Goal: Task Accomplishment & Management: Use online tool/utility

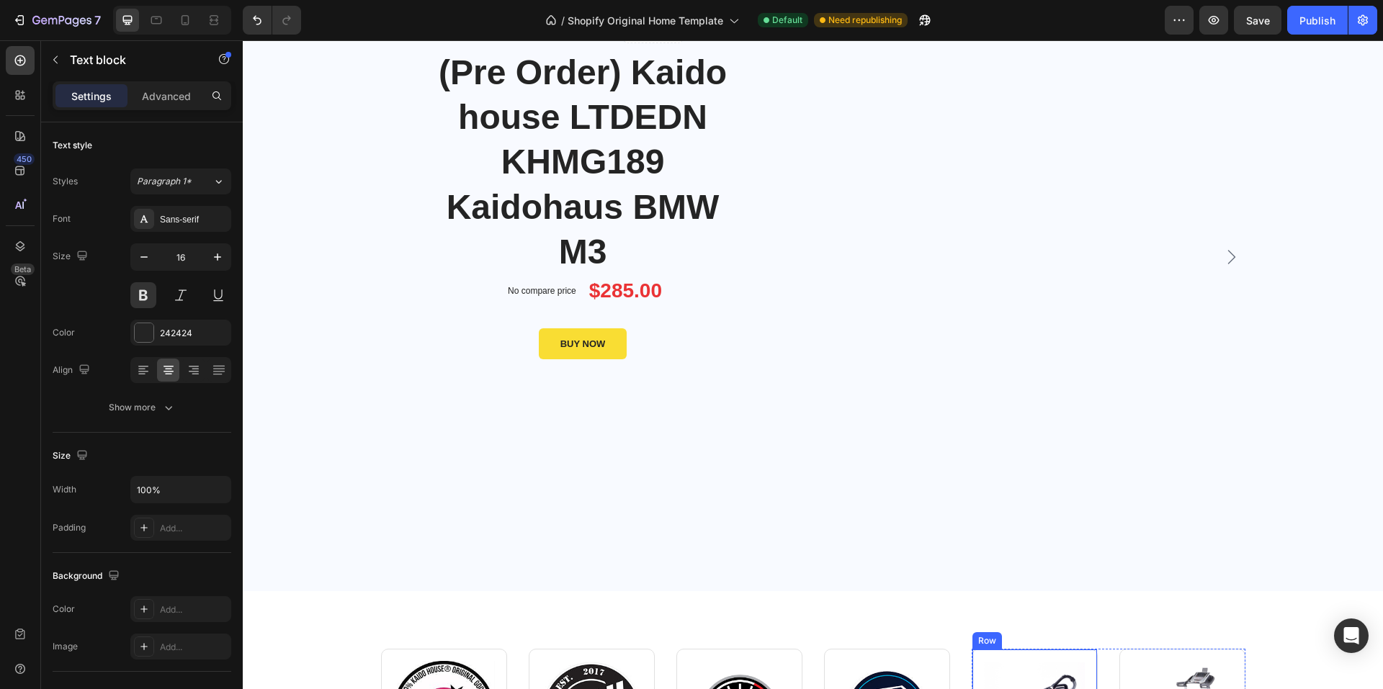
scroll to position [72, 0]
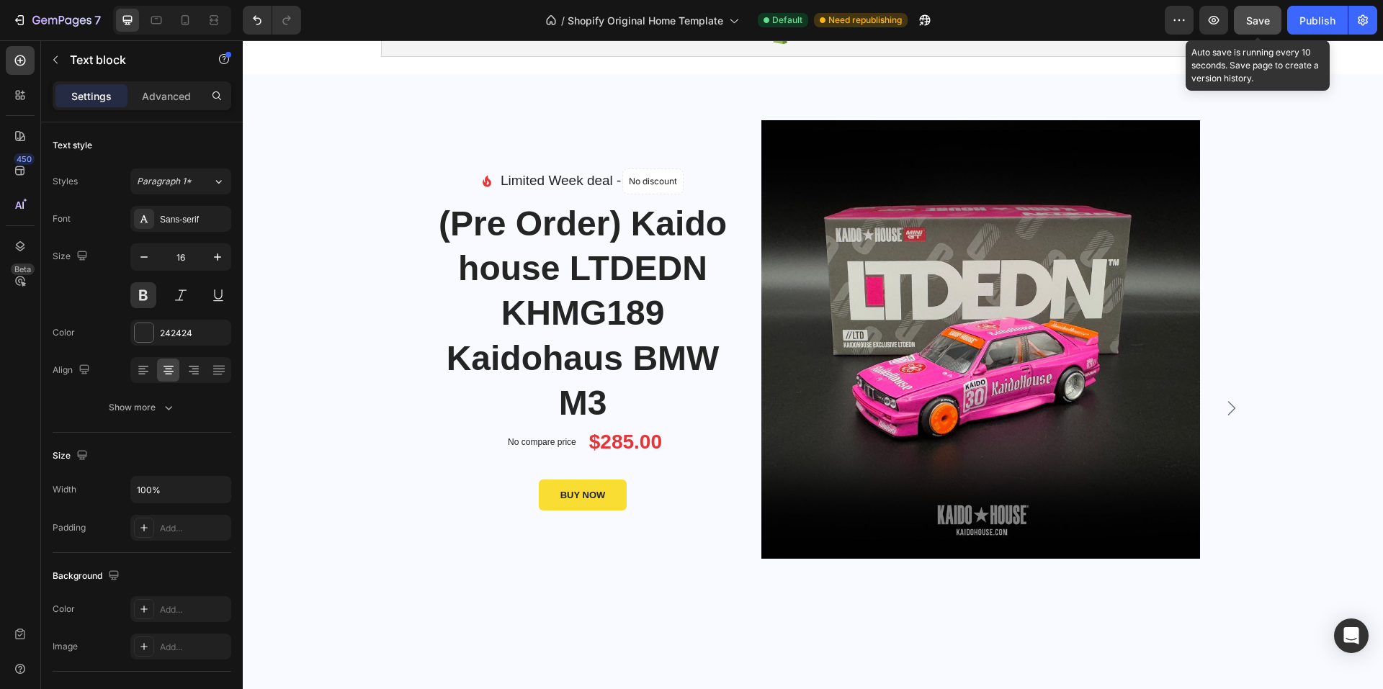
click at [1248, 10] on button "Save" at bounding box center [1258, 20] width 48 height 29
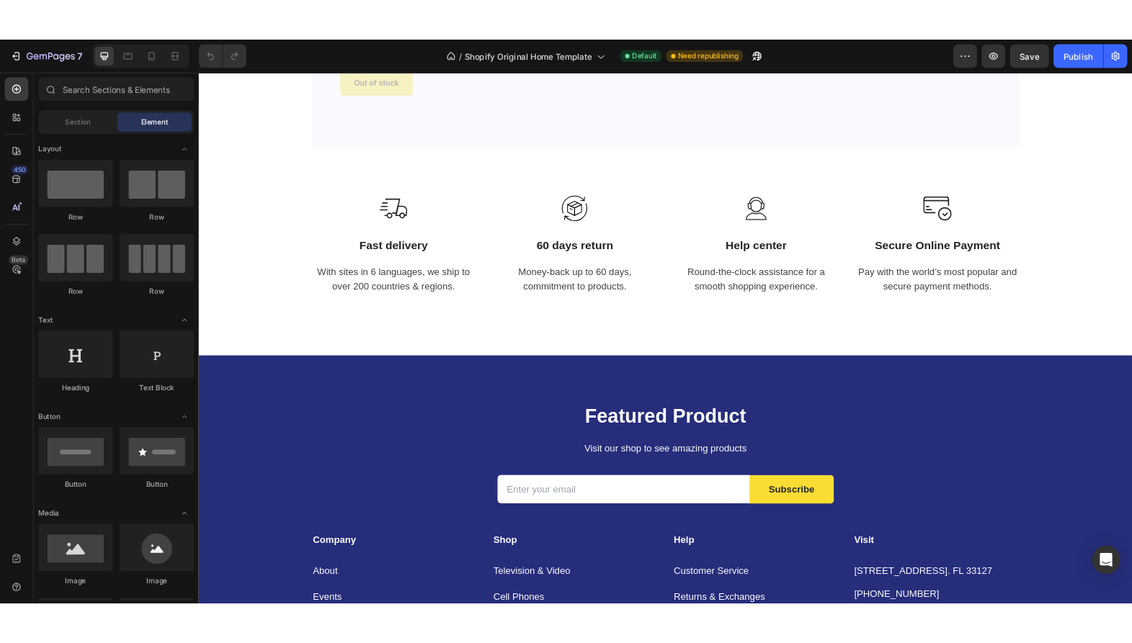
scroll to position [1873, 0]
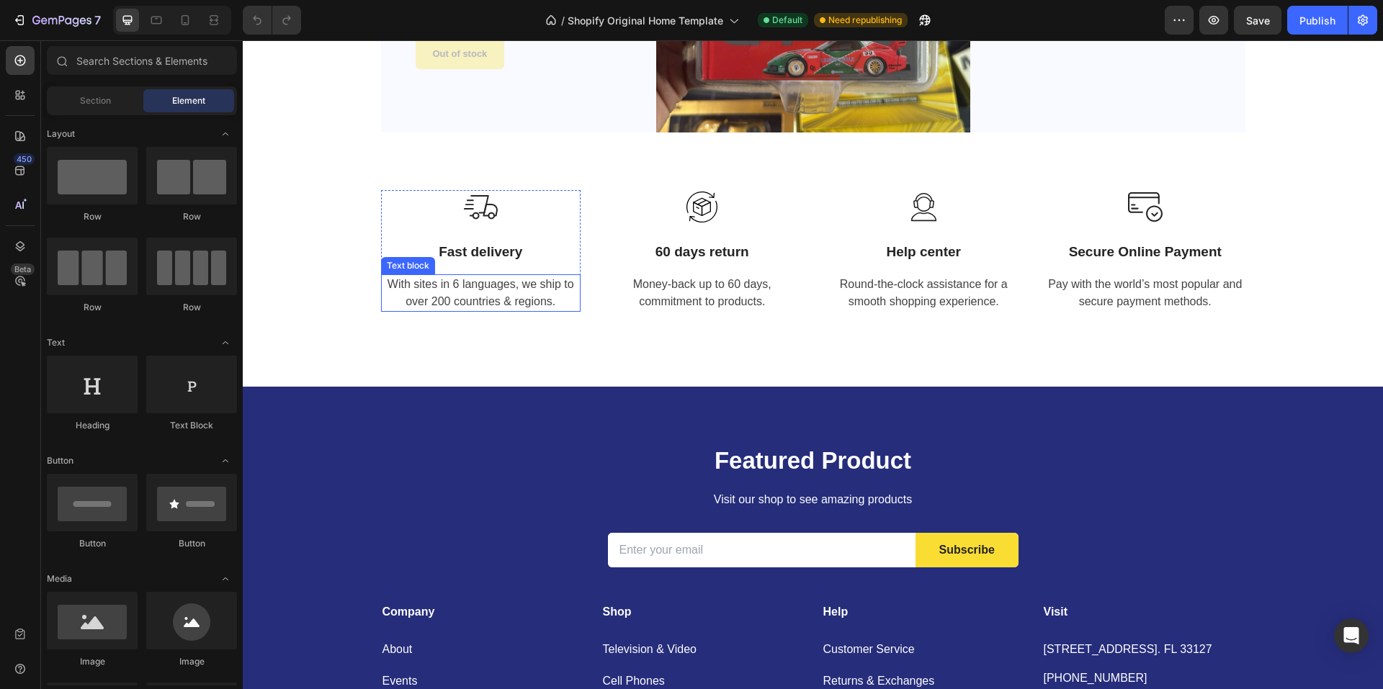
click at [497, 289] on p "With sites in 6 languages, we ship to over 200 countries & regions." at bounding box center [480, 293] width 197 height 35
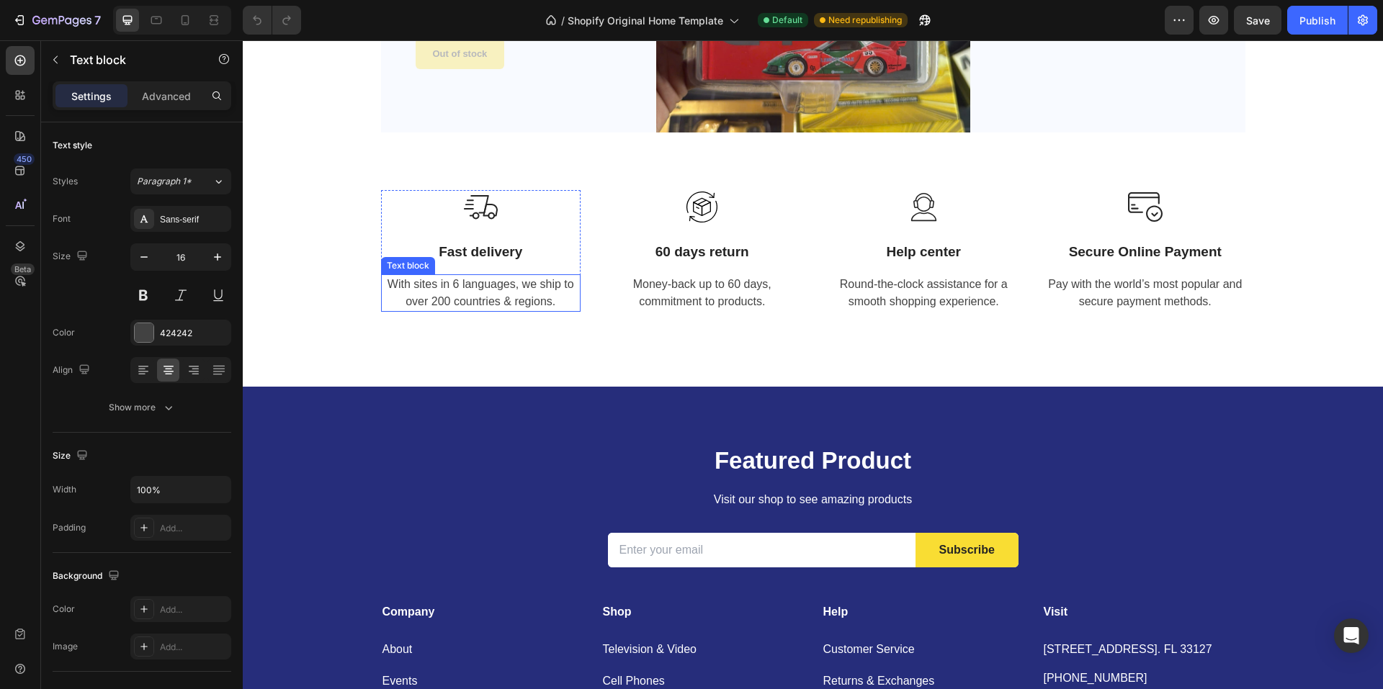
click at [497, 289] on p "With sites in 6 languages, we ship to over 200 countries & regions." at bounding box center [480, 293] width 197 height 35
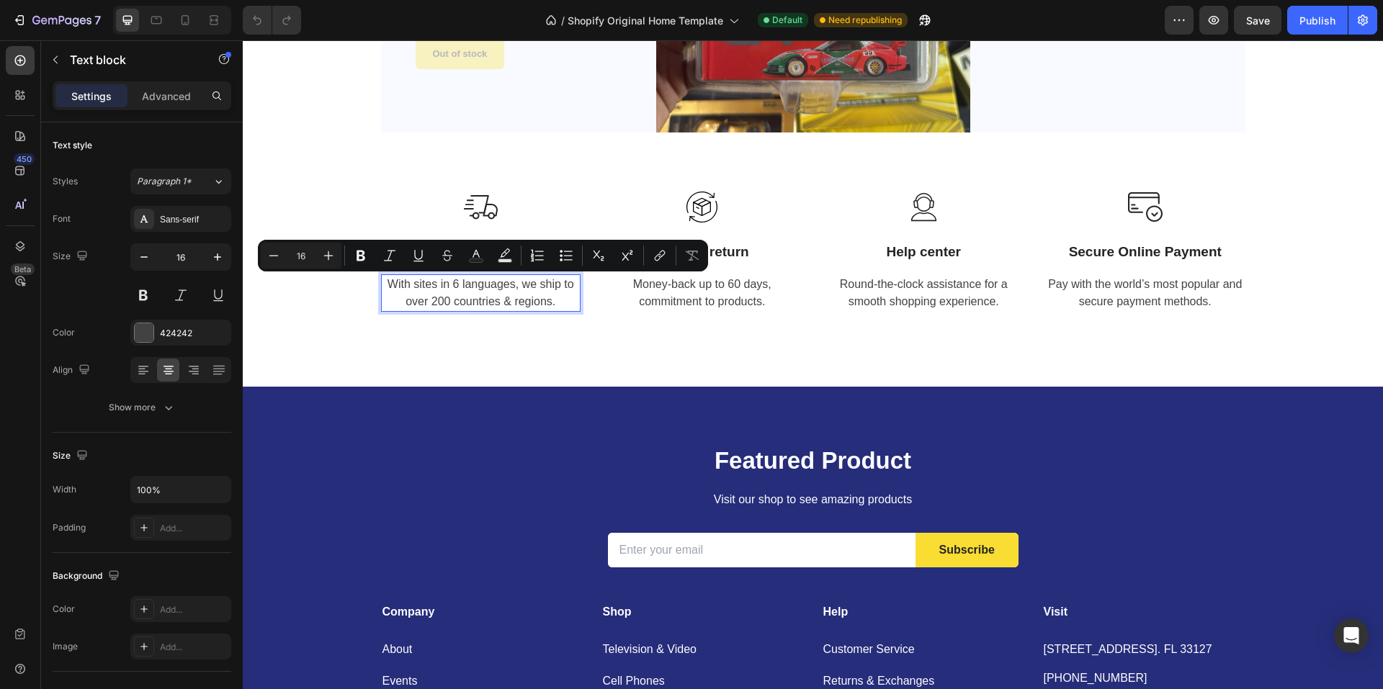
click at [519, 289] on p "With sites in 6 languages, we ship to over 200 countries & regions." at bounding box center [480, 293] width 197 height 35
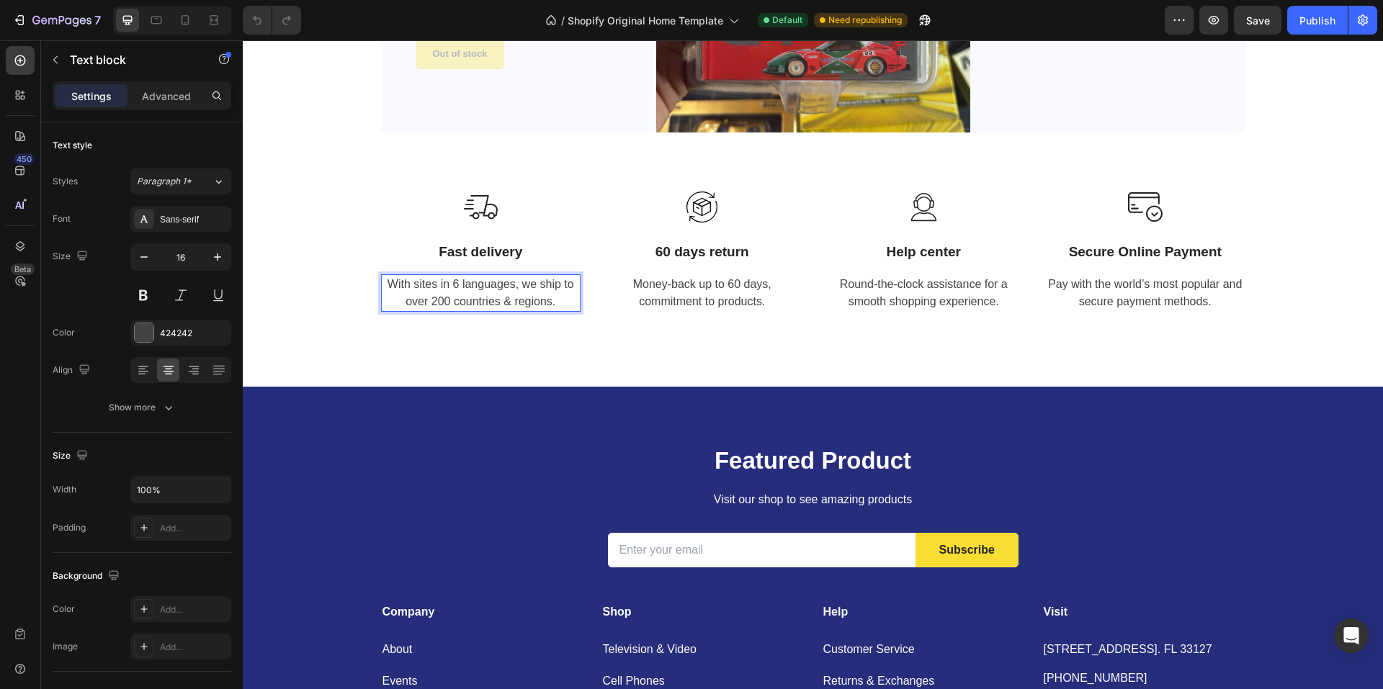
click at [531, 289] on p "With sites in 6 languages, we ship to over 200 countries & regions." at bounding box center [480, 293] width 197 height 35
click at [470, 253] on p "Fast delivery" at bounding box center [480, 252] width 197 height 18
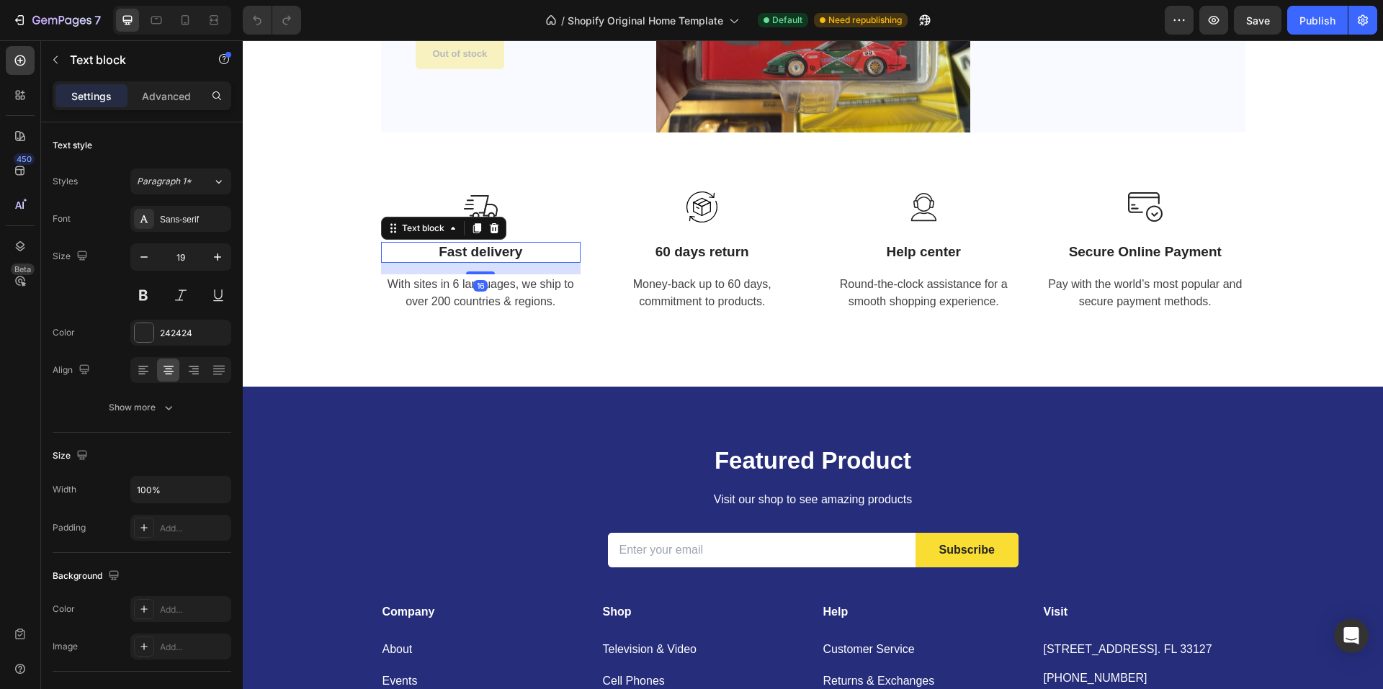
click at [458, 253] on p "Fast delivery" at bounding box center [480, 252] width 197 height 18
click at [458, 253] on p "Interdelivery" at bounding box center [480, 252] width 197 height 18
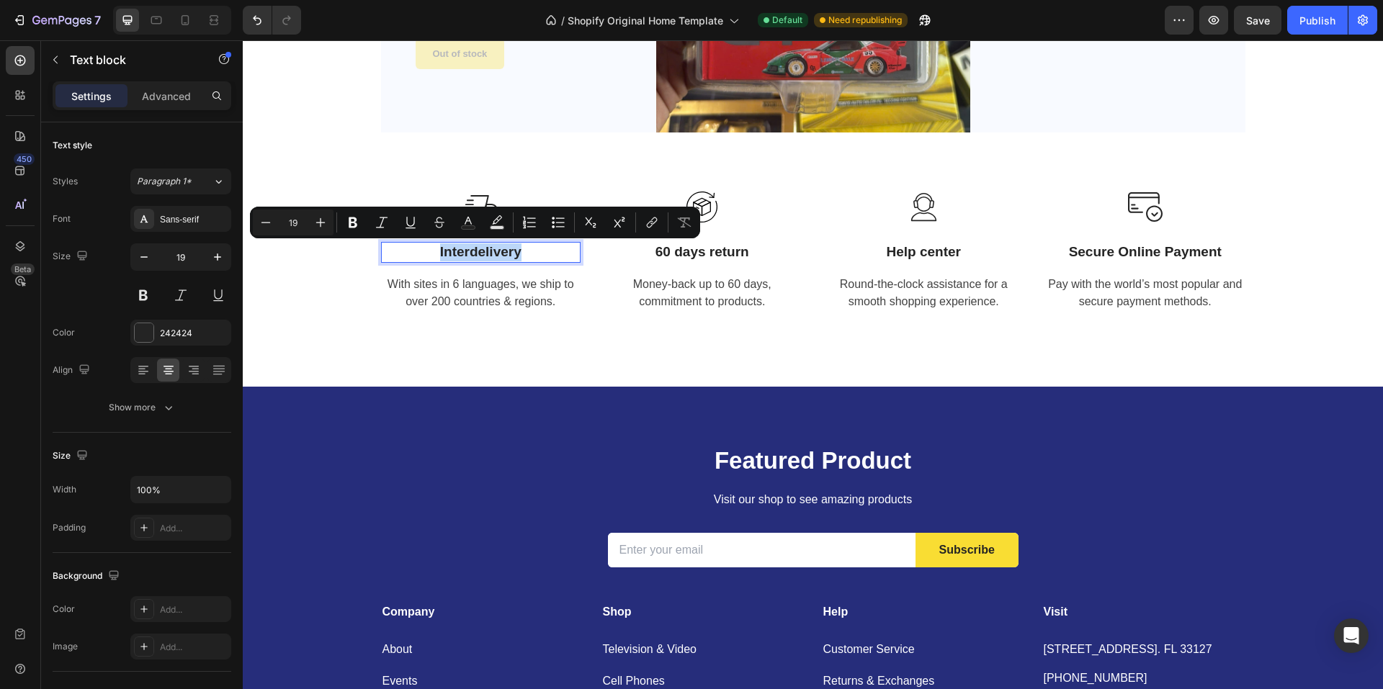
click at [475, 252] on p "Interdelivery" at bounding box center [480, 252] width 197 height 18
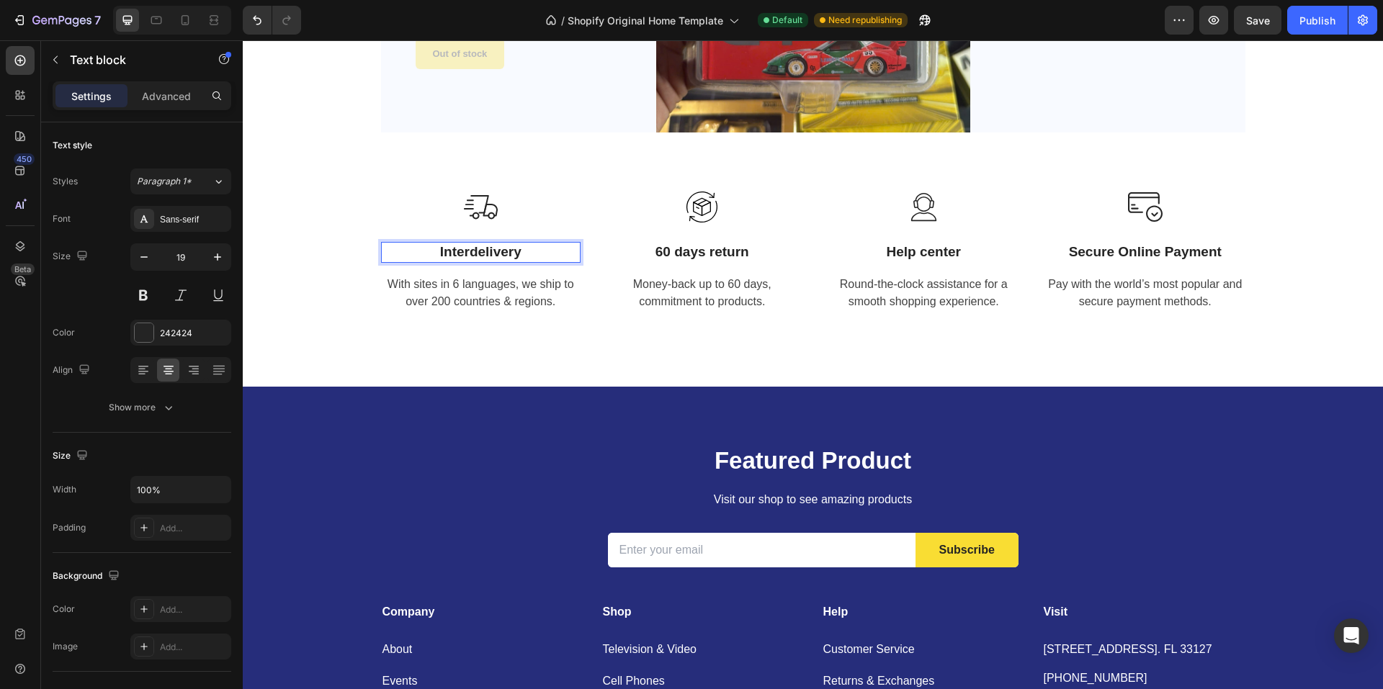
click at [468, 252] on p "Interdelivery" at bounding box center [480, 252] width 197 height 18
click at [492, 290] on p "With sites in 6 languages, we ship to over 200 countries & regions." at bounding box center [480, 293] width 197 height 35
click at [524, 287] on p "With sites in 6 languages, we ship to over 200 countries & regions." at bounding box center [480, 293] width 197 height 35
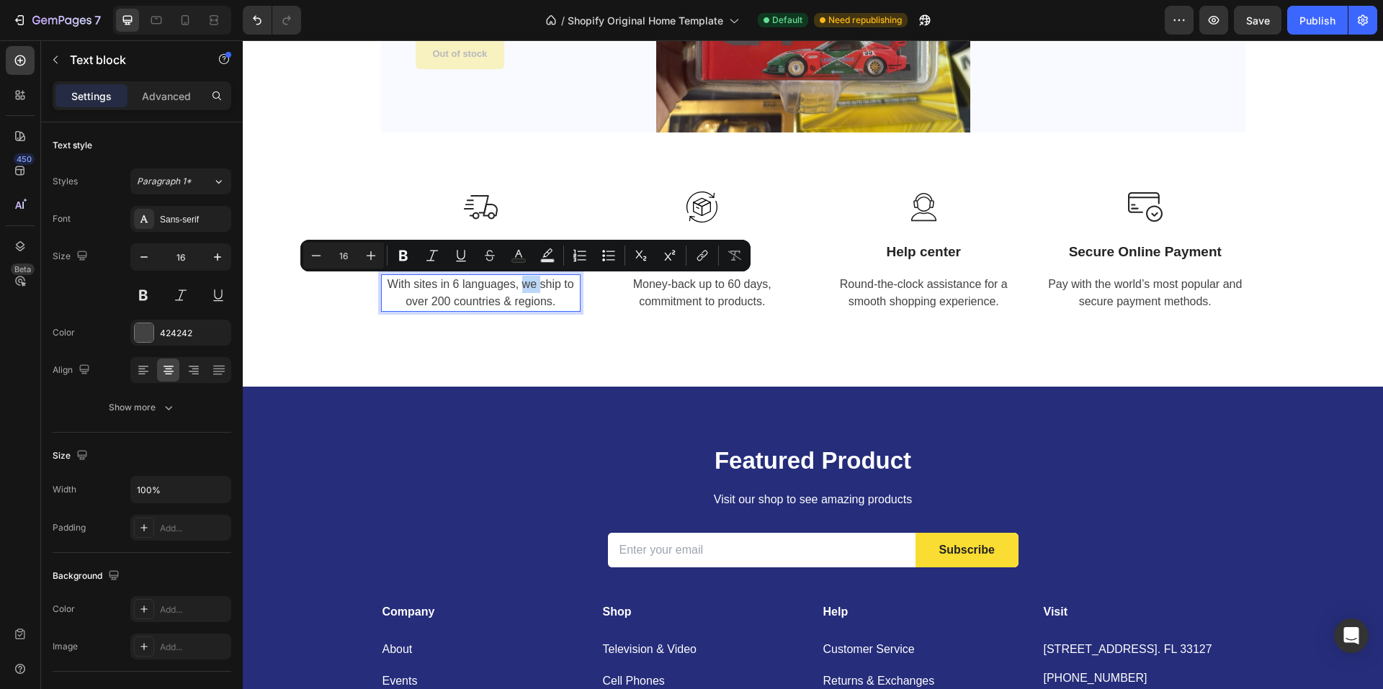
click at [524, 287] on p "With sites in 6 languages, we ship to over 200 countries & regions." at bounding box center [480, 293] width 197 height 35
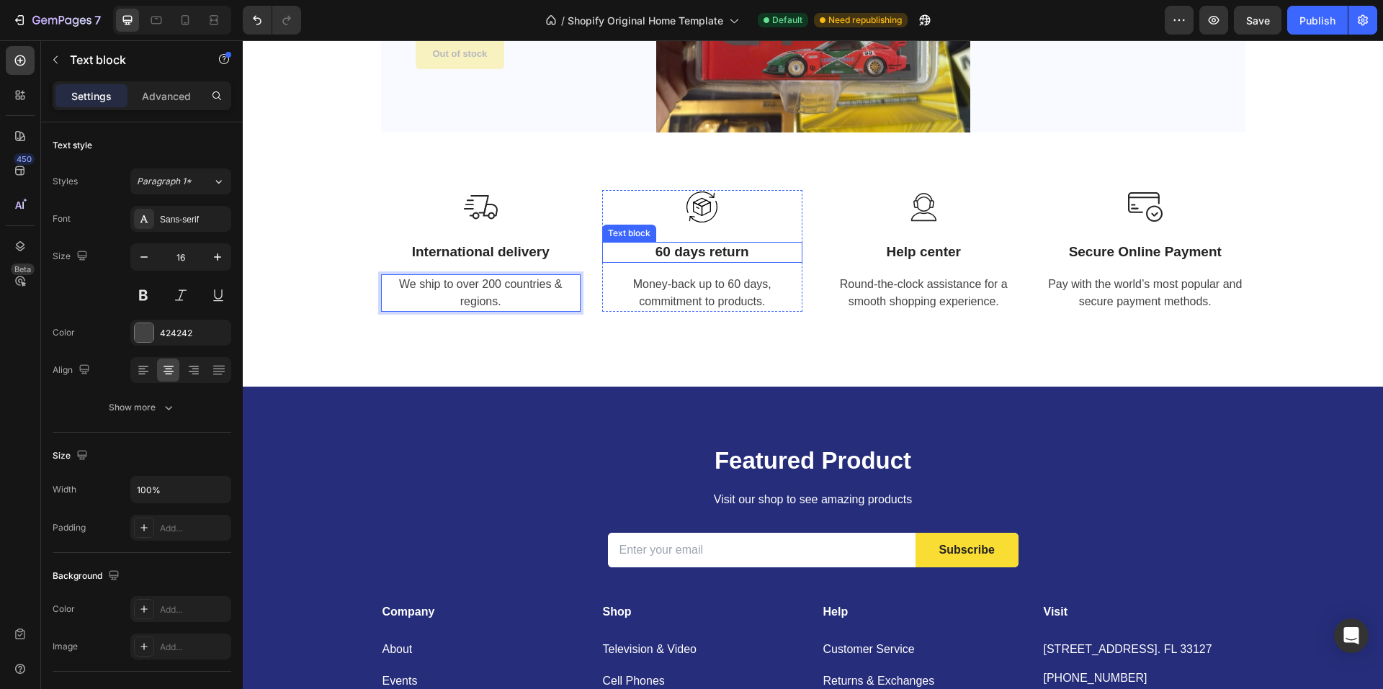
click at [668, 250] on p "60 days return" at bounding box center [702, 252] width 197 height 18
click at [663, 250] on p "60 days return" at bounding box center [702, 252] width 197 height 18
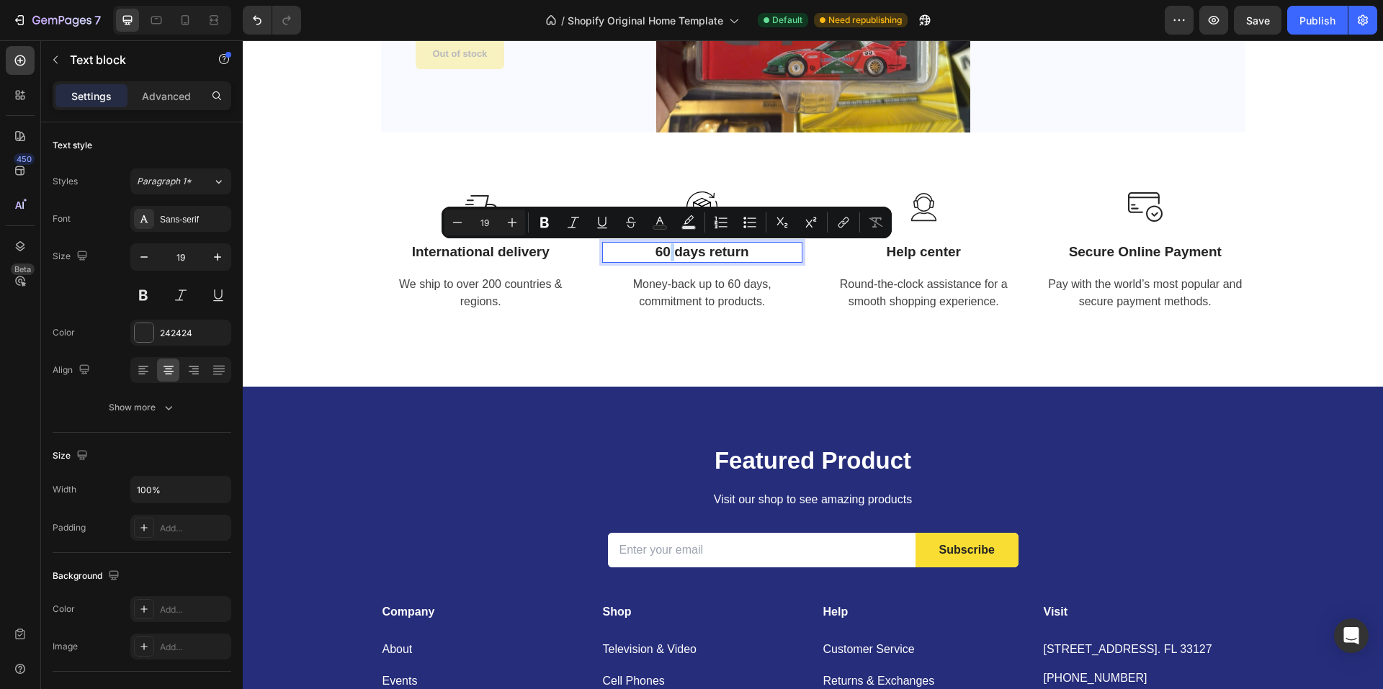
click at [663, 250] on p "60 days return" at bounding box center [702, 252] width 197 height 18
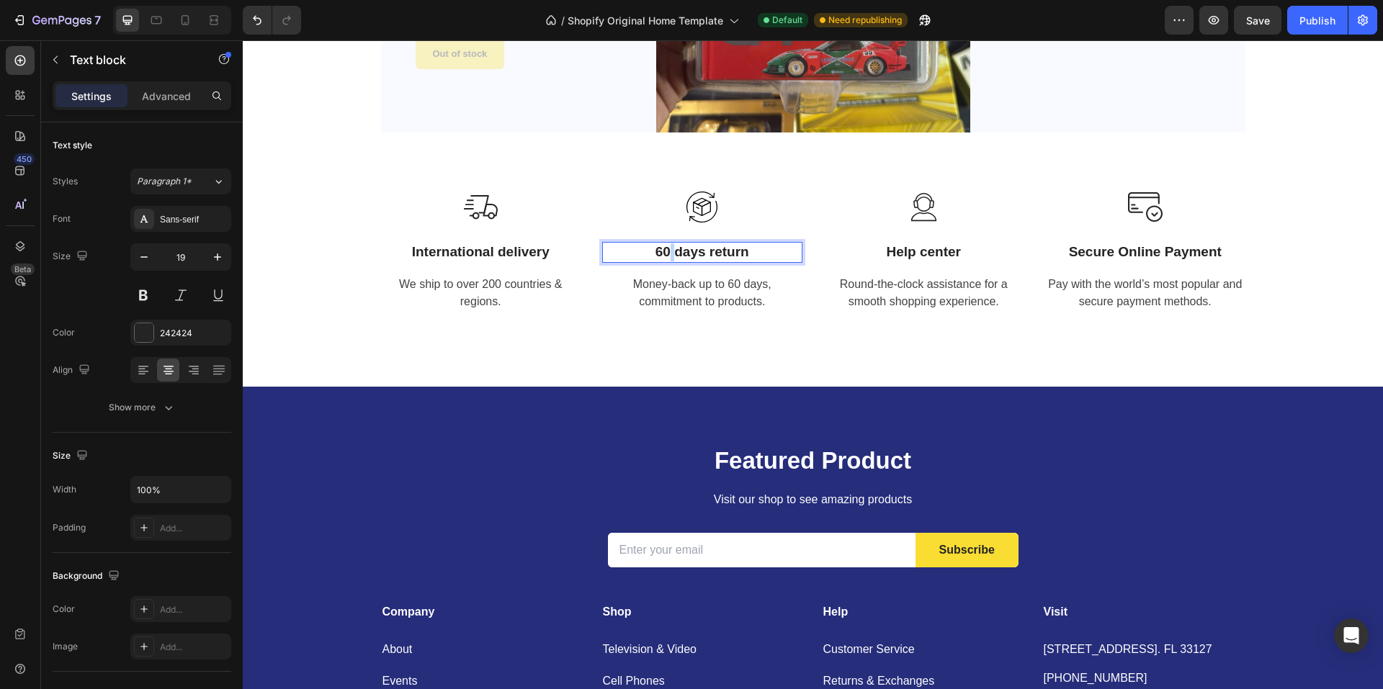
click at [663, 250] on p "60 days return" at bounding box center [702, 252] width 197 height 18
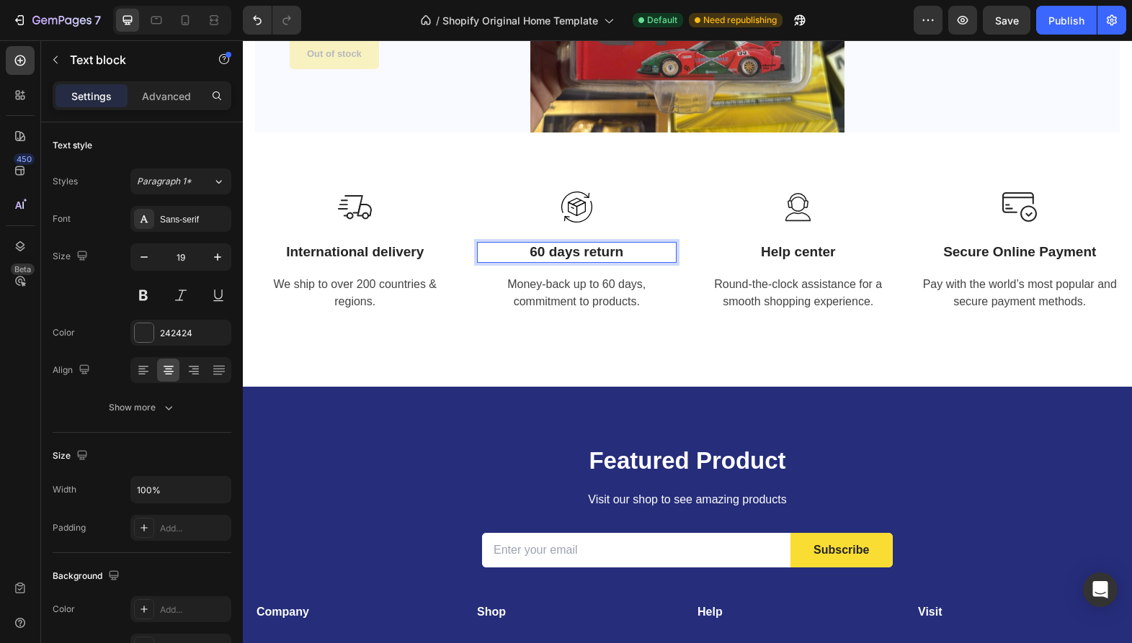
click at [650, 256] on p "60 days return" at bounding box center [576, 252] width 197 height 18
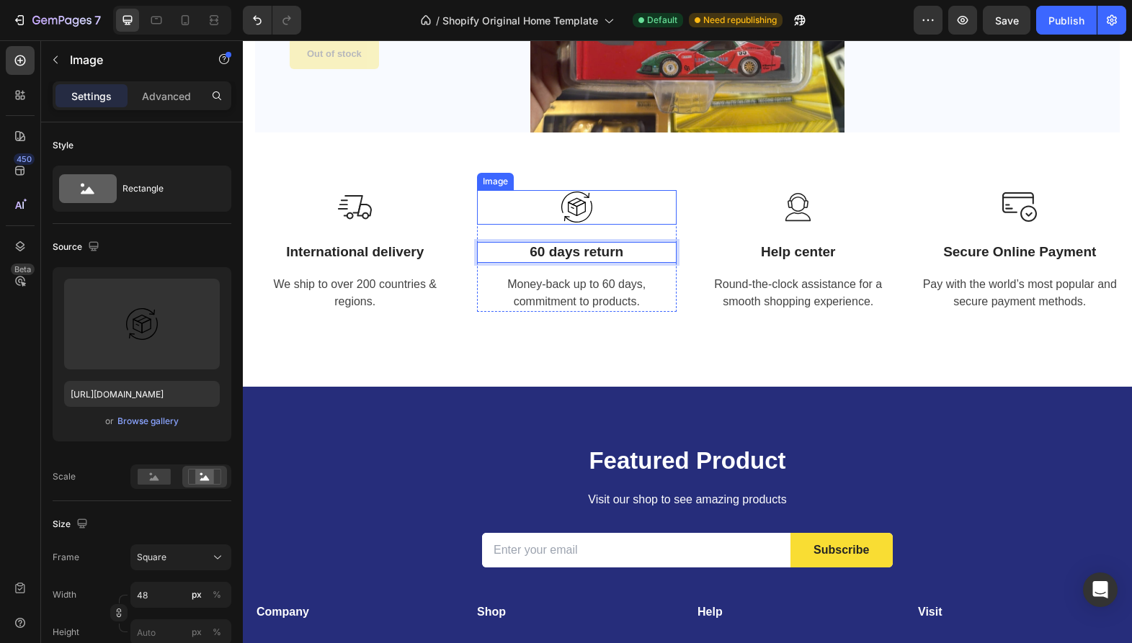
click at [559, 206] on img at bounding box center [576, 207] width 35 height 35
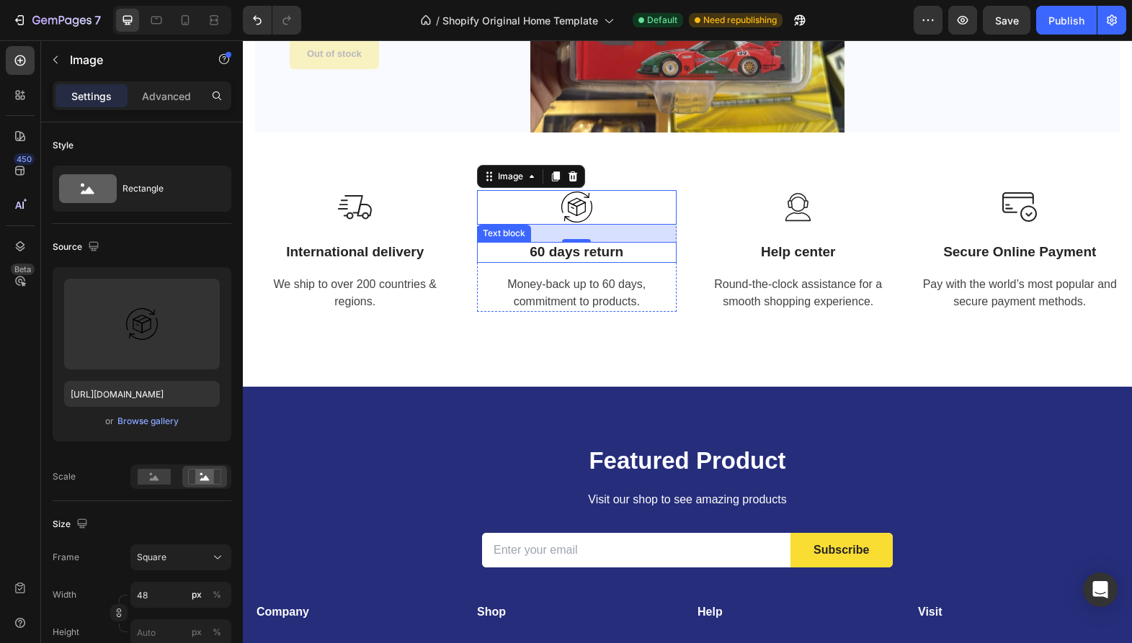
click at [605, 258] on p "60 days return" at bounding box center [576, 252] width 197 height 18
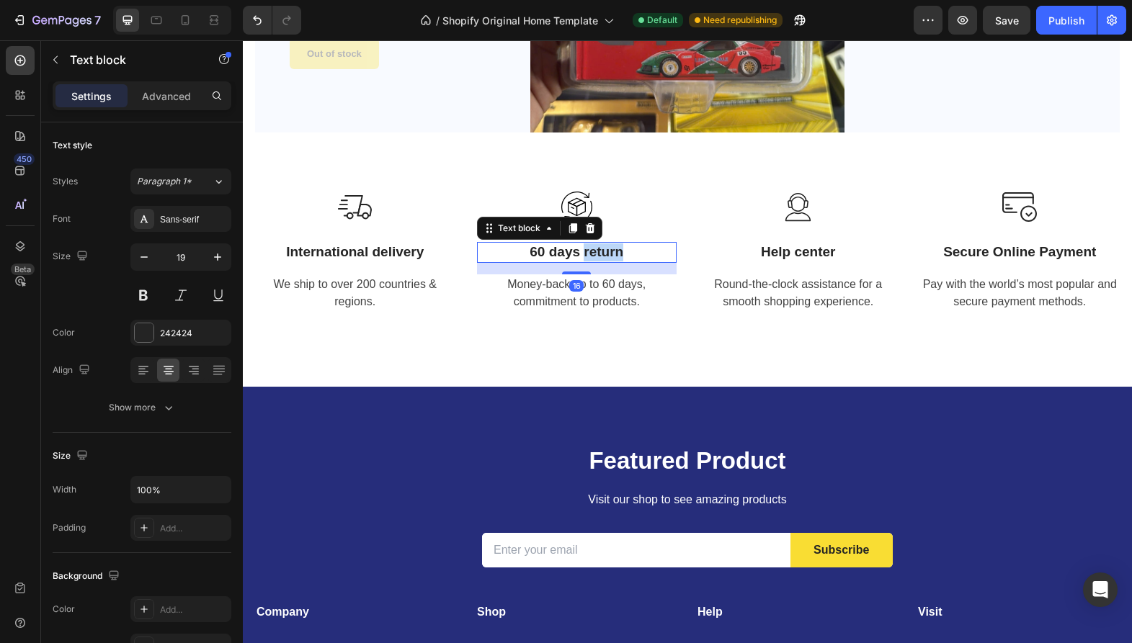
click at [614, 254] on p "60 days return" at bounding box center [576, 252] width 197 height 18
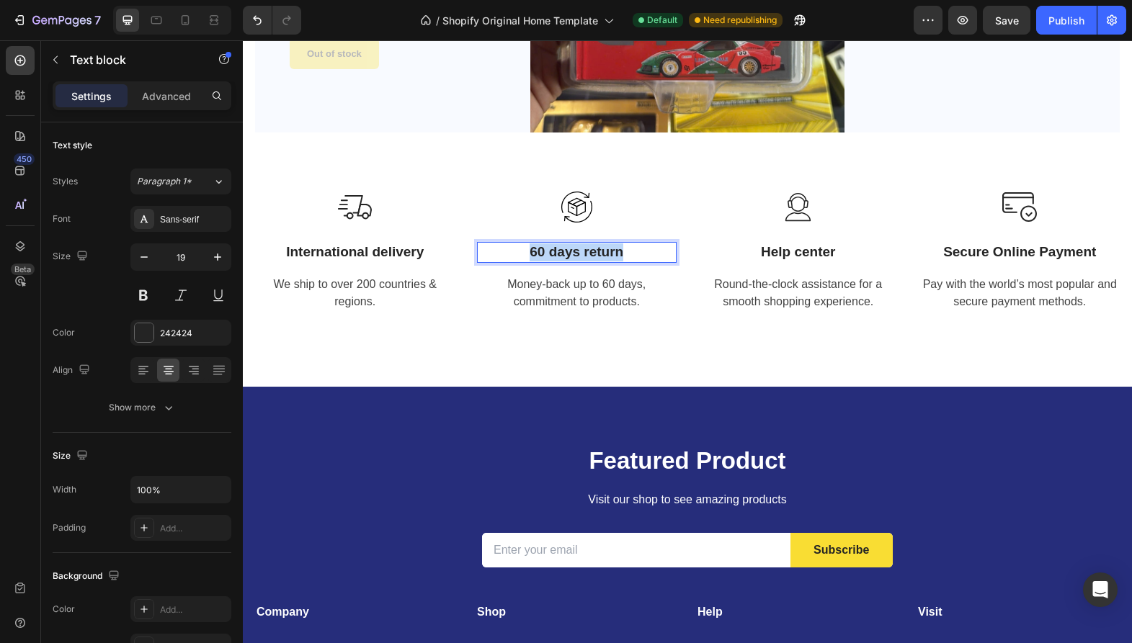
click at [614, 254] on p "60 days return" at bounding box center [576, 252] width 197 height 18
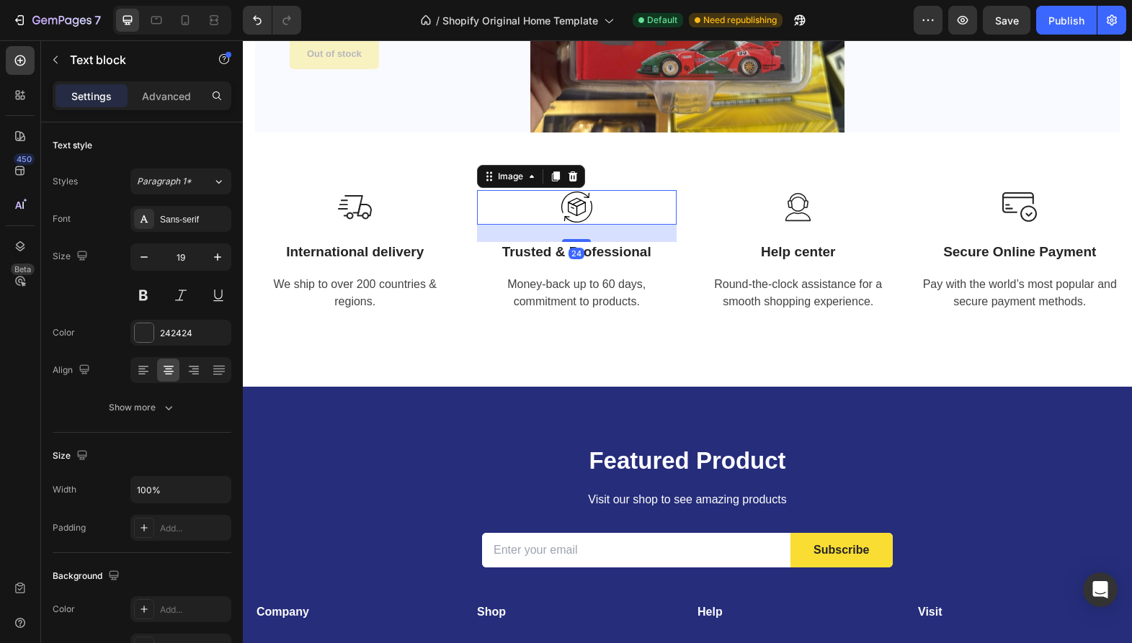
click at [577, 212] on img at bounding box center [576, 207] width 35 height 35
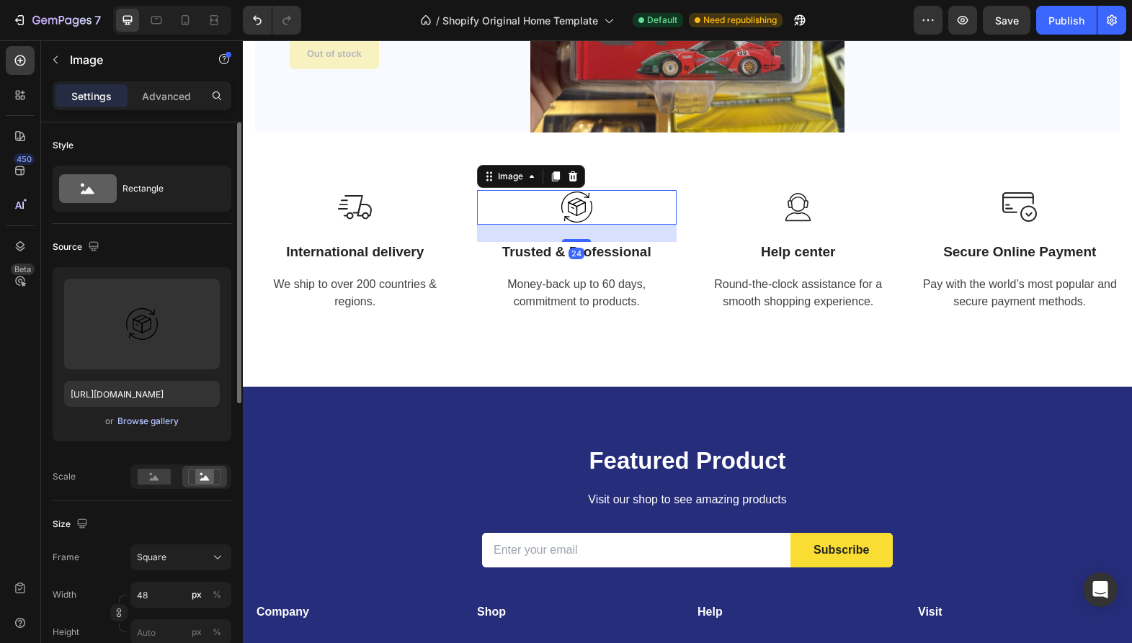
click at [142, 419] on div "Browse gallery" at bounding box center [147, 421] width 61 height 13
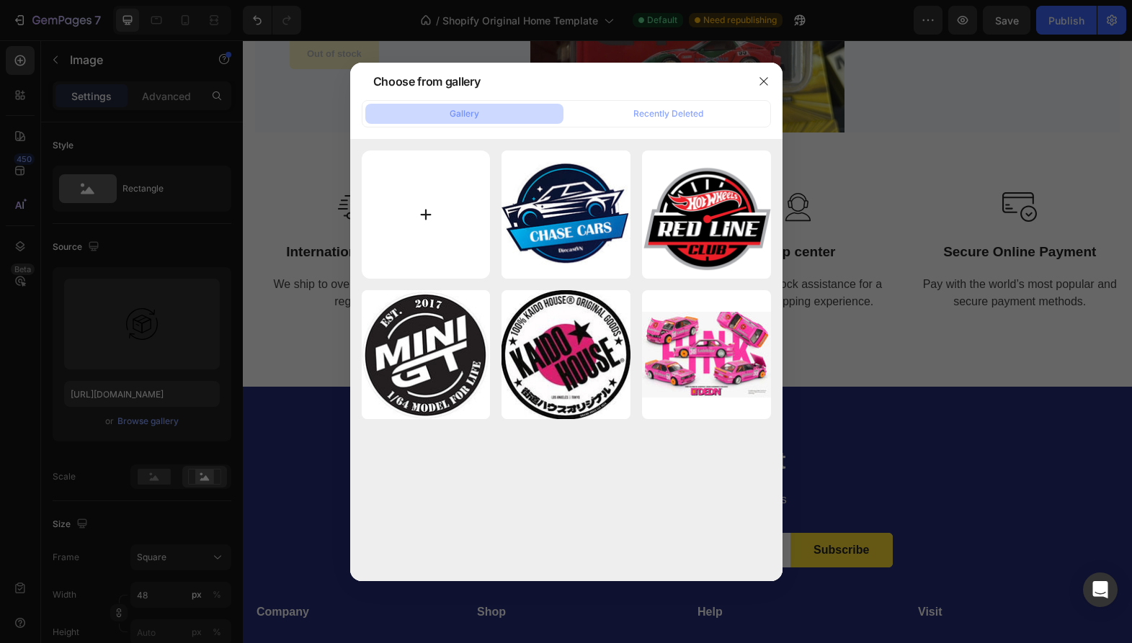
click at [439, 183] on input "file" at bounding box center [426, 215] width 129 height 129
type input "C:\fakepath\reliability.png"
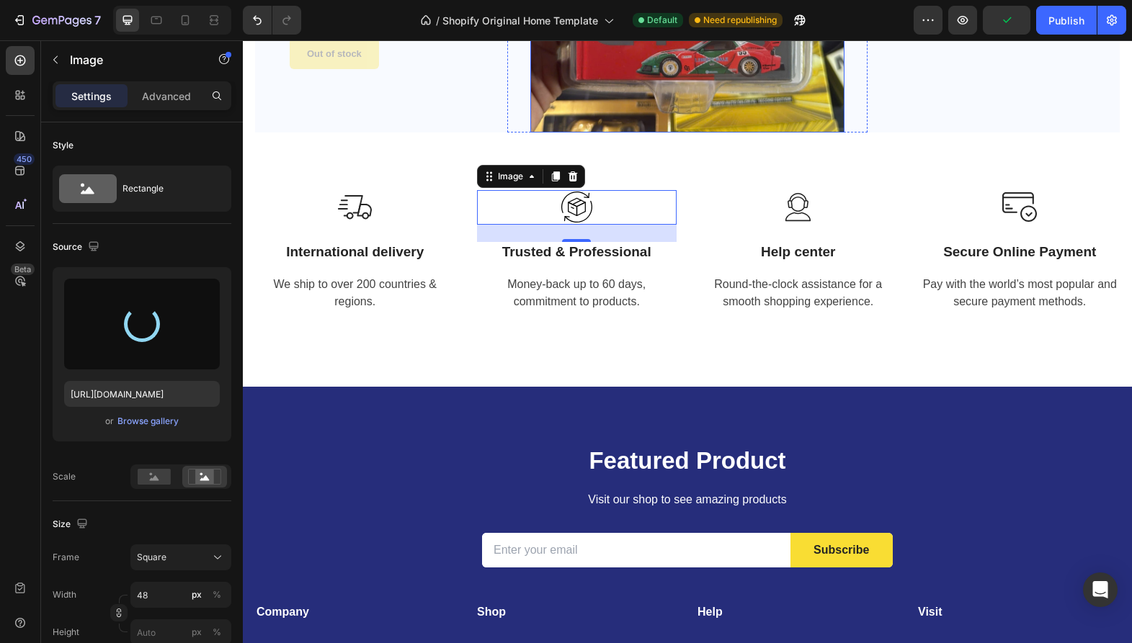
type input "[URL][DOMAIN_NAME]"
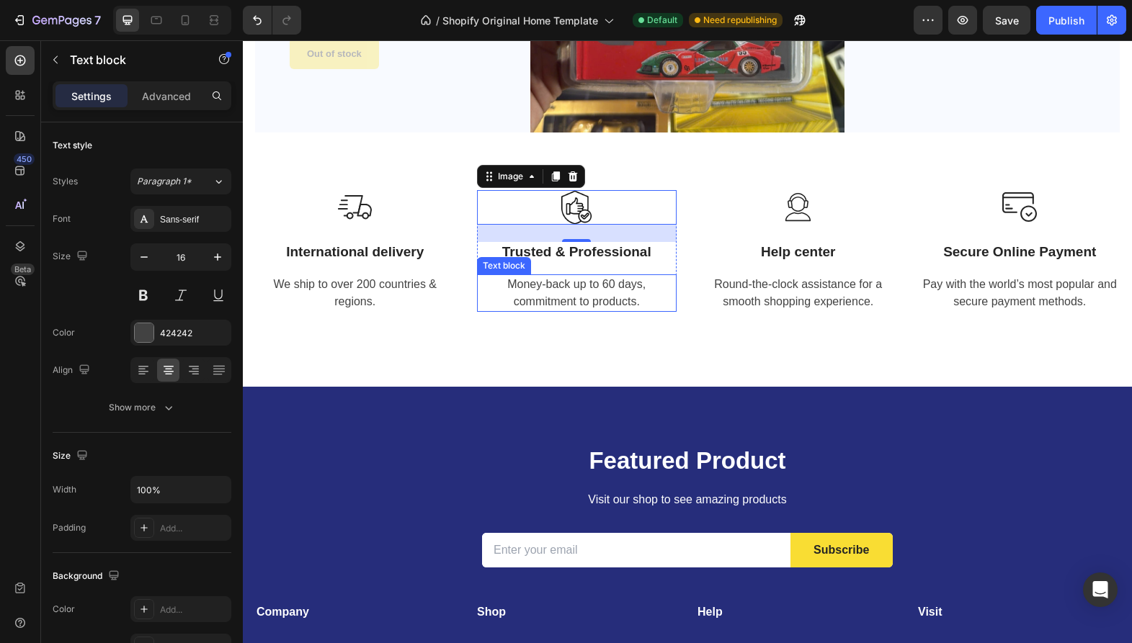
click at [588, 292] on p "Money-back up to 60 days, commitment to products." at bounding box center [576, 293] width 197 height 35
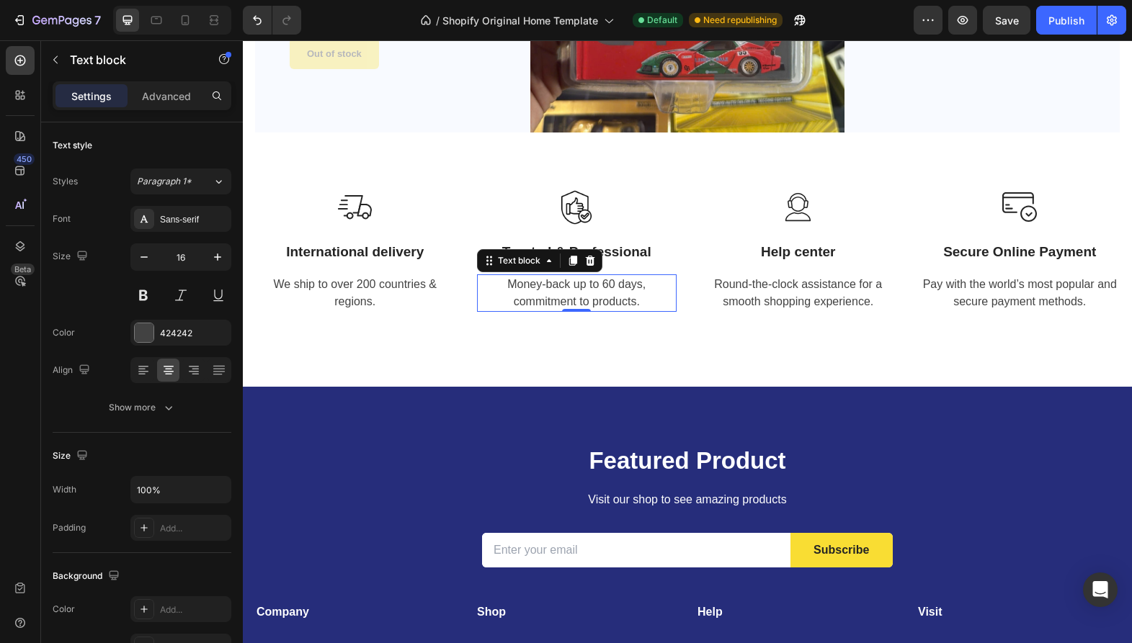
click at [606, 299] on p "Money-back up to 60 days, commitment to products." at bounding box center [576, 293] width 197 height 35
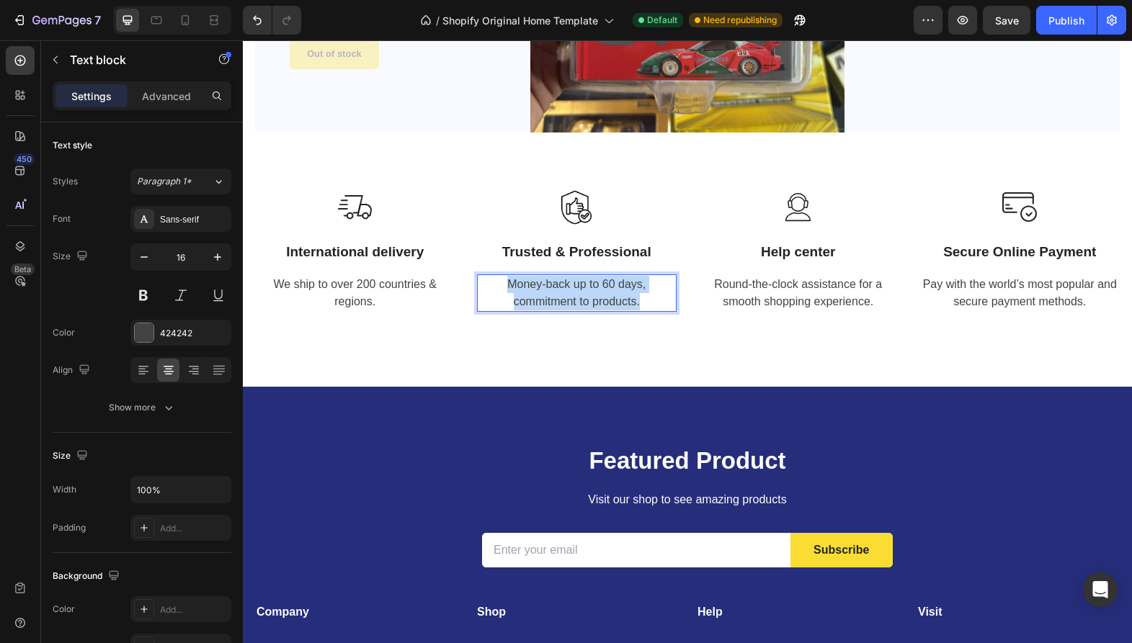
click at [606, 299] on p "Money-back up to 60 days, commitment to products." at bounding box center [576, 293] width 197 height 35
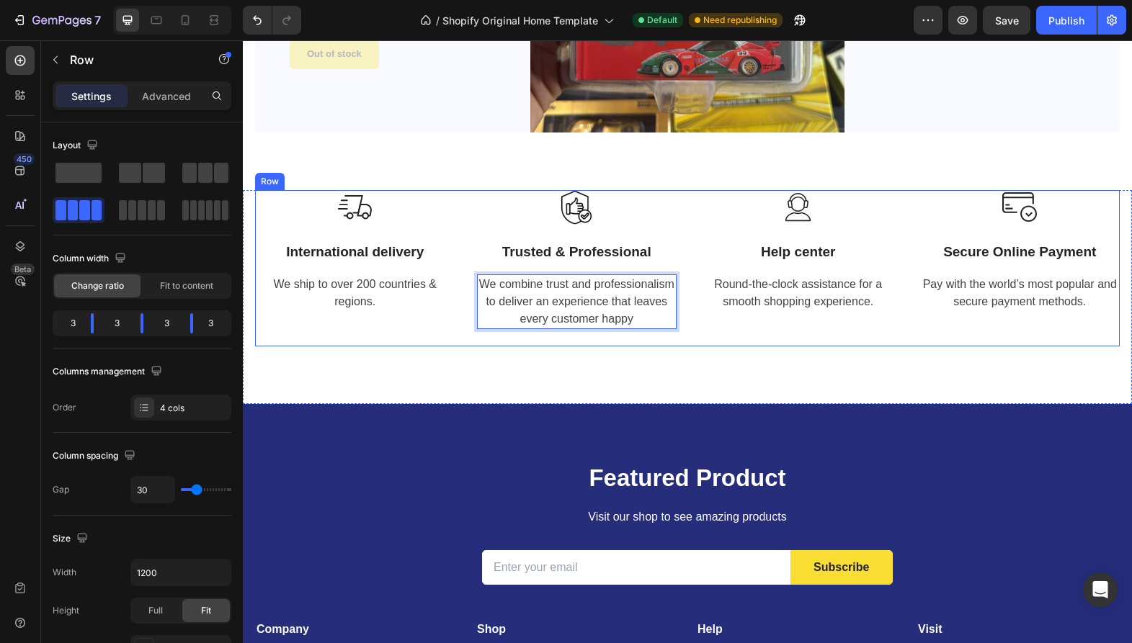
click at [730, 346] on div "Image Help center Text block Round-the-clock assistance for a smooth shopping e…" at bounding box center [798, 268] width 200 height 156
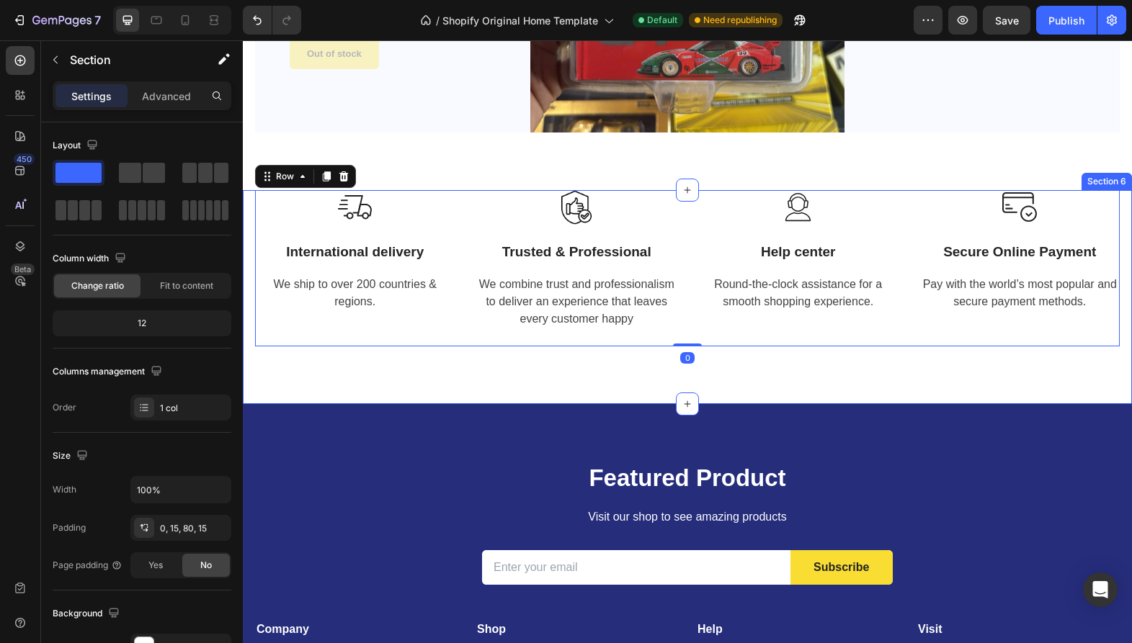
click at [497, 385] on div "Image International delivery Text block We ship to over 200 countries & regions…" at bounding box center [687, 297] width 889 height 214
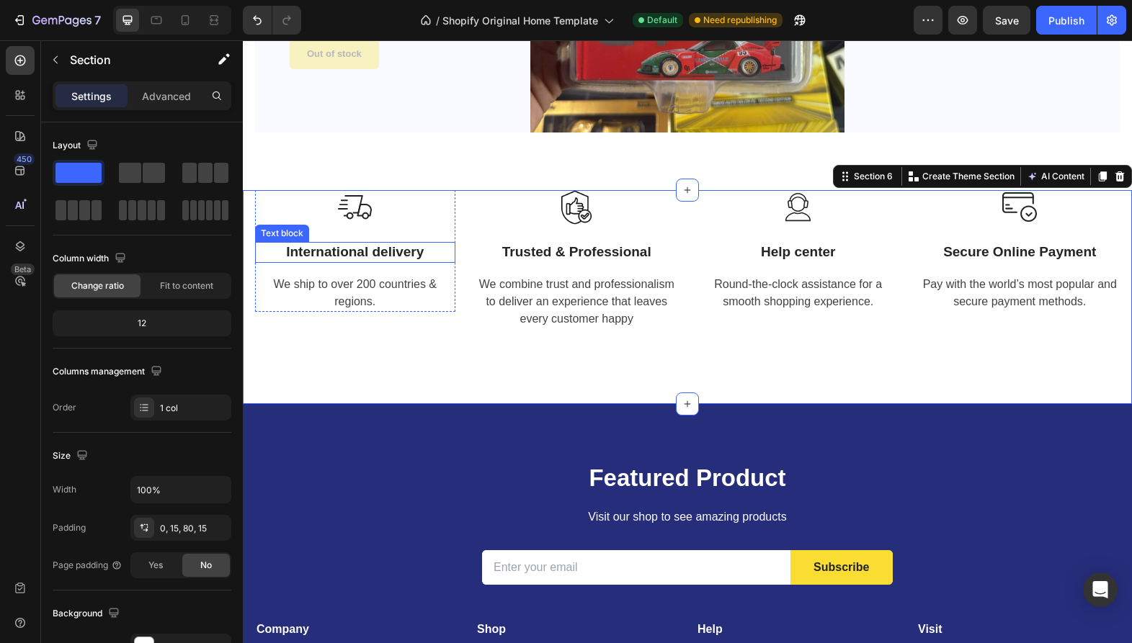
click at [348, 249] on p "International delivery" at bounding box center [354, 252] width 197 height 18
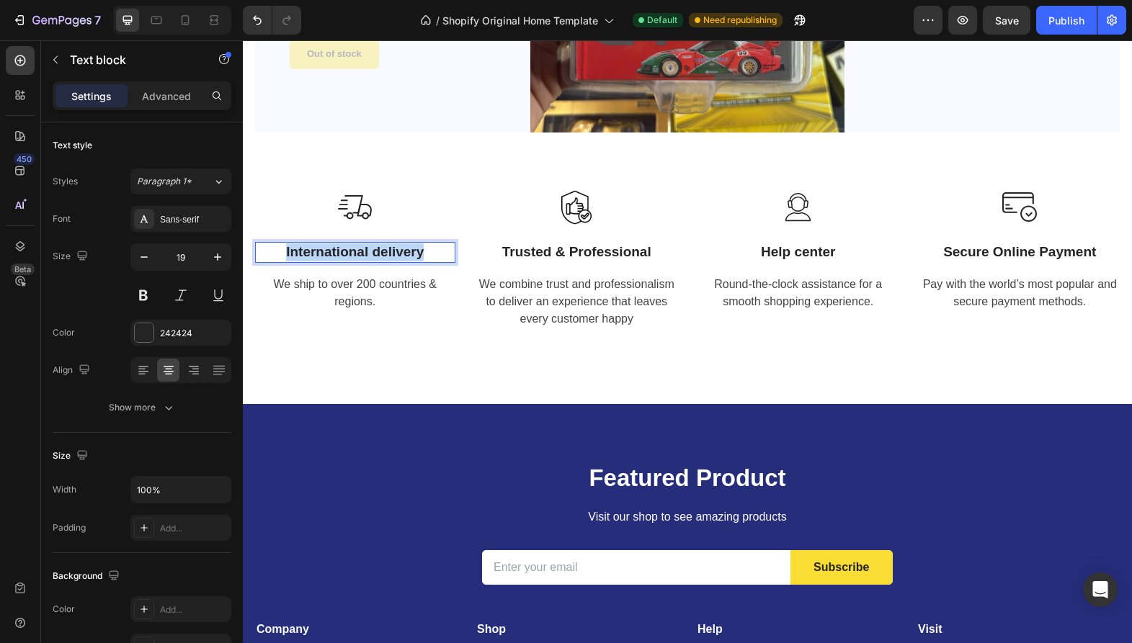
click at [349, 249] on p "International delivery" at bounding box center [354, 252] width 197 height 18
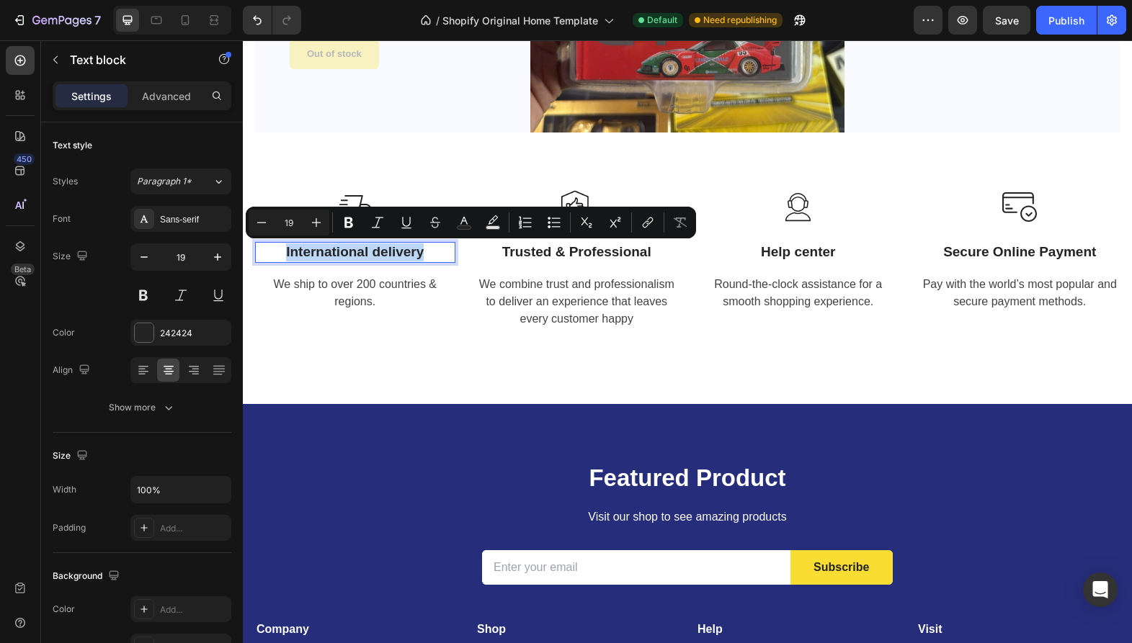
copy p "International delivery"
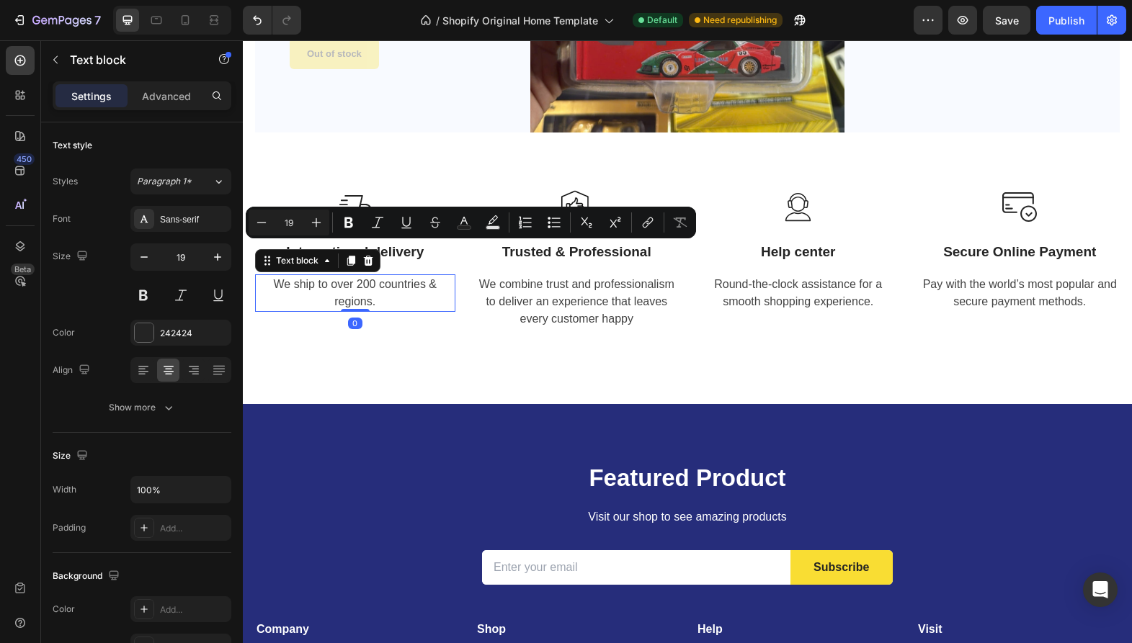
click at [383, 295] on p "We ship to over 200 countries & regions." at bounding box center [354, 293] width 197 height 35
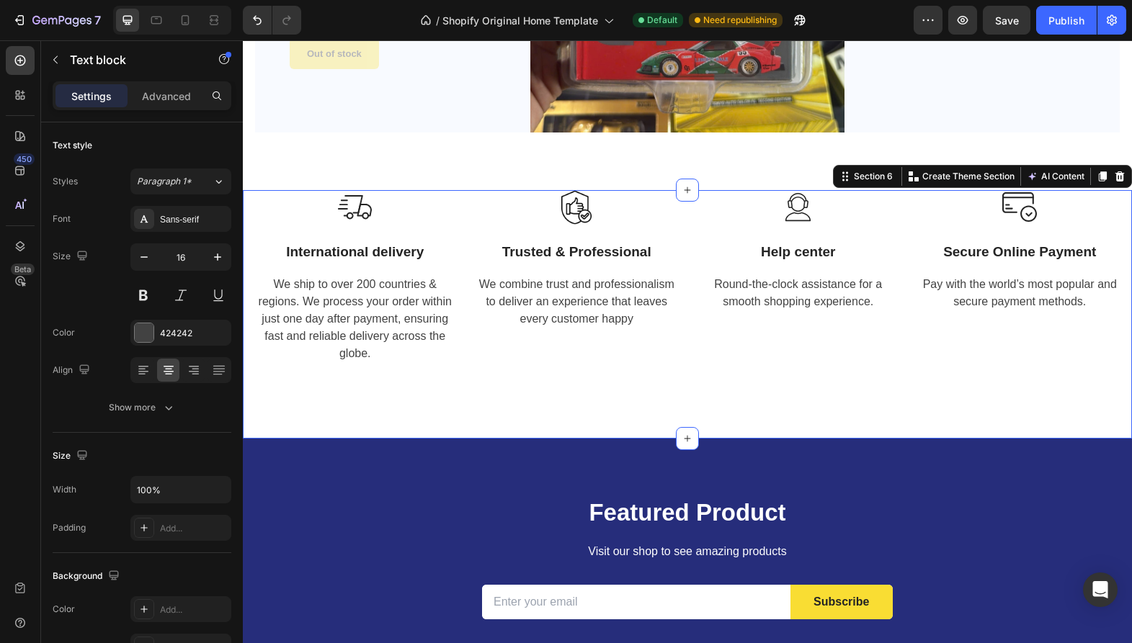
click at [458, 416] on div "Image International delivery Text block We ship to over 200 countries & regions…" at bounding box center [687, 314] width 889 height 248
